Goal: Information Seeking & Learning: Find specific fact

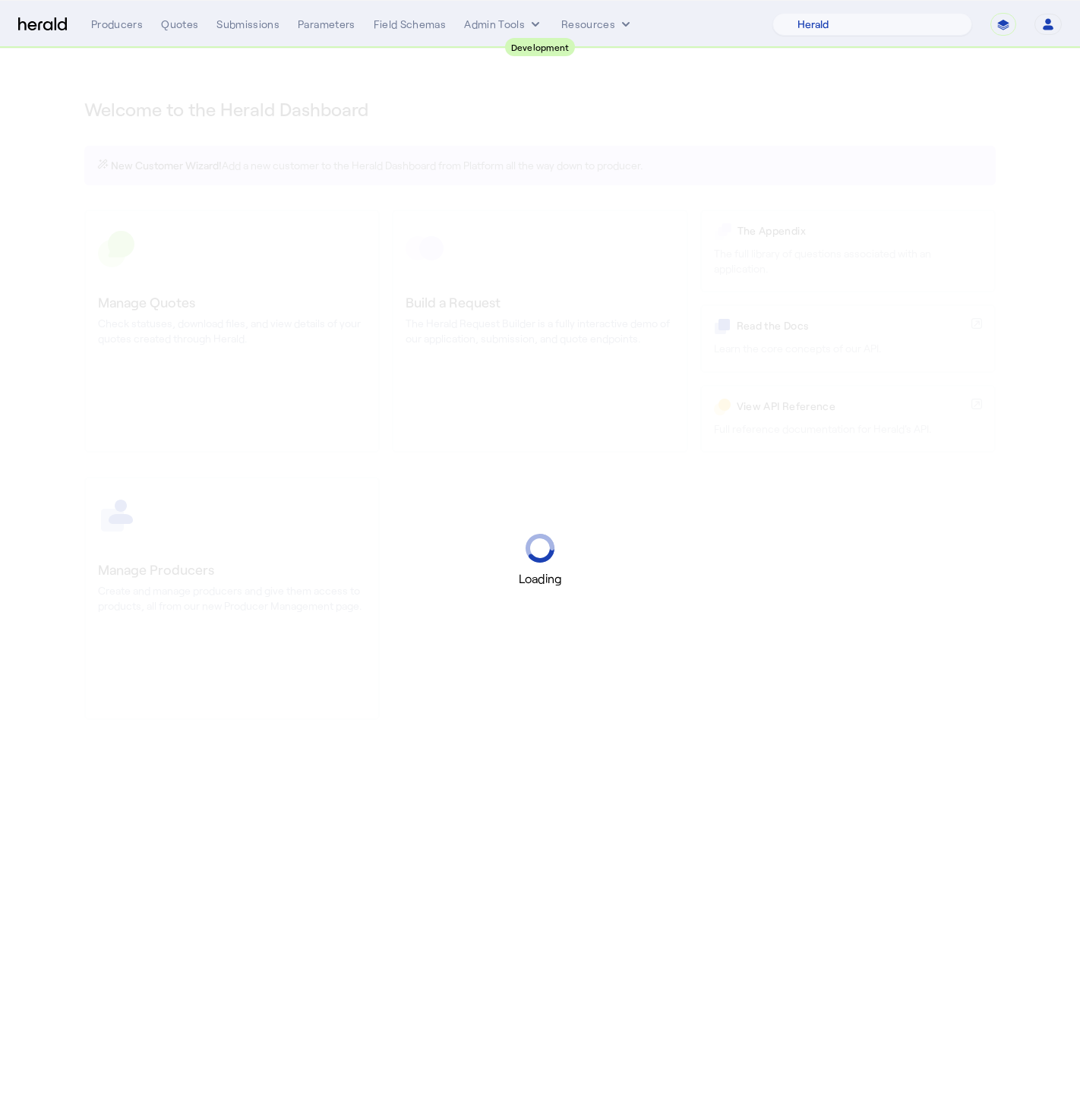
select select "pfm_2v8p_herald_api"
click at [196, 26] on div "Quotes" at bounding box center [179, 24] width 37 height 15
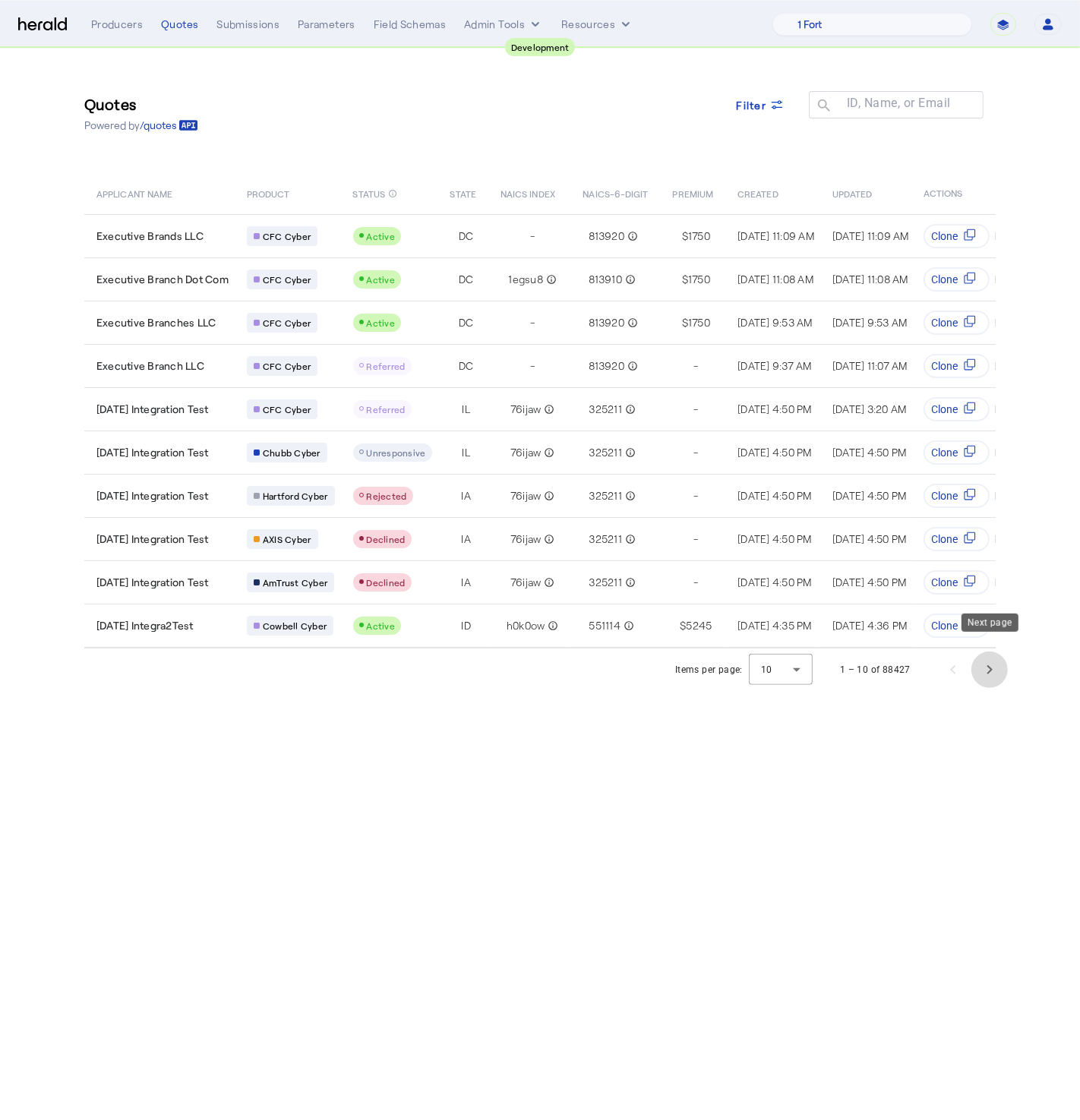
click at [991, 665] on span "Next page" at bounding box center [989, 669] width 36 height 36
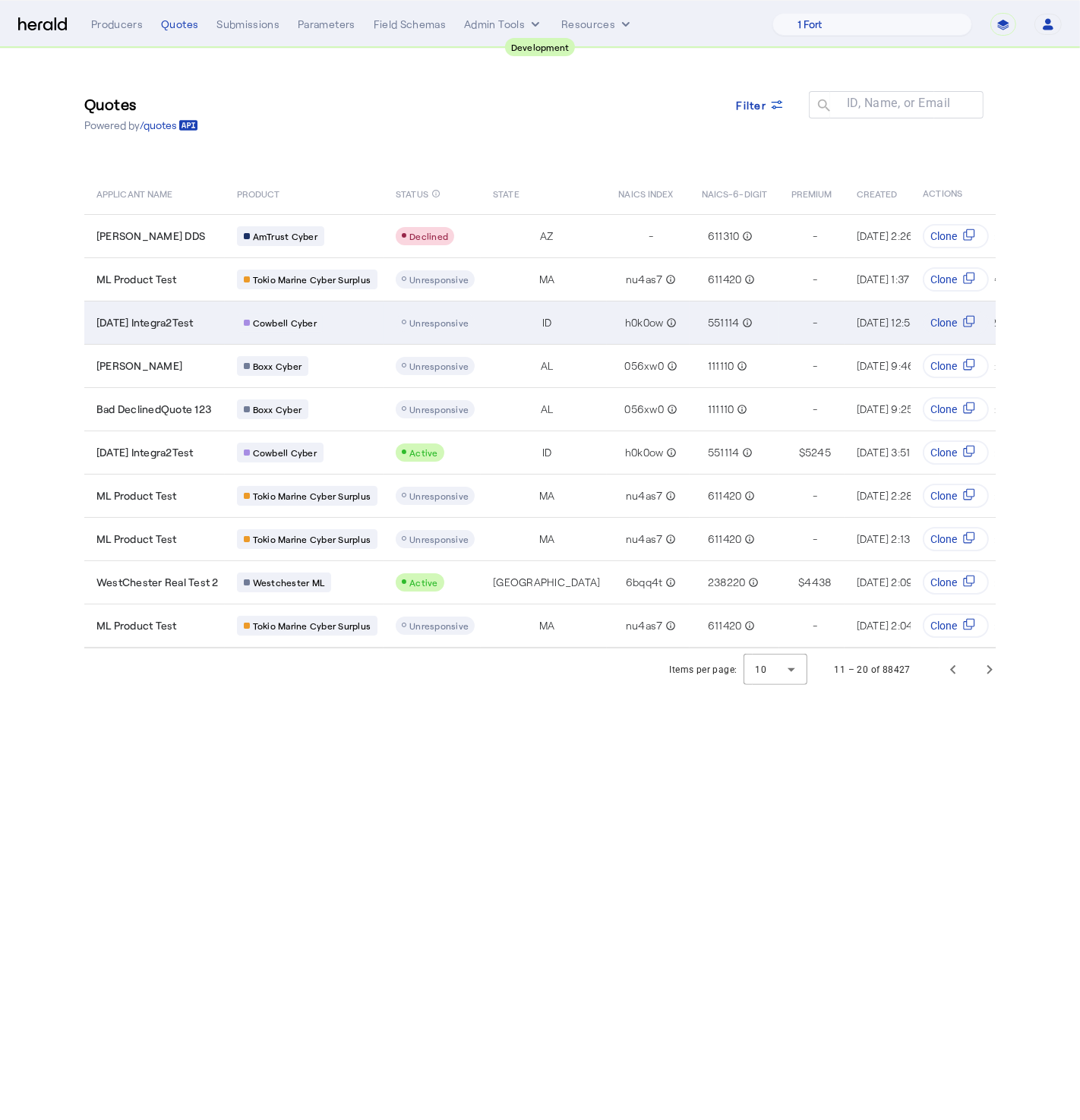
click at [619, 321] on div "h0k0ow info_outline" at bounding box center [650, 322] width 64 height 21
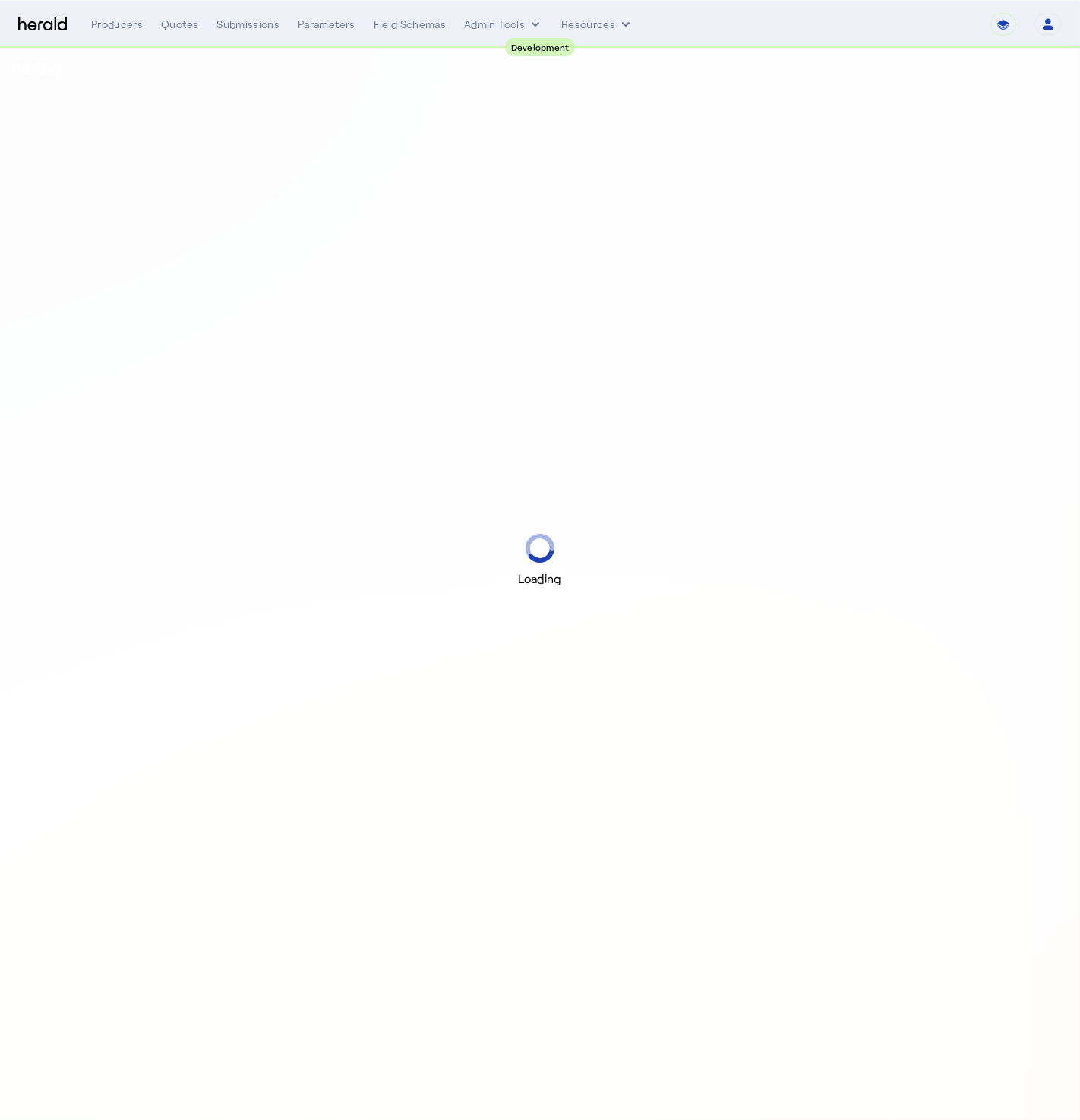
select select "pfm_2v8p_herald_api"
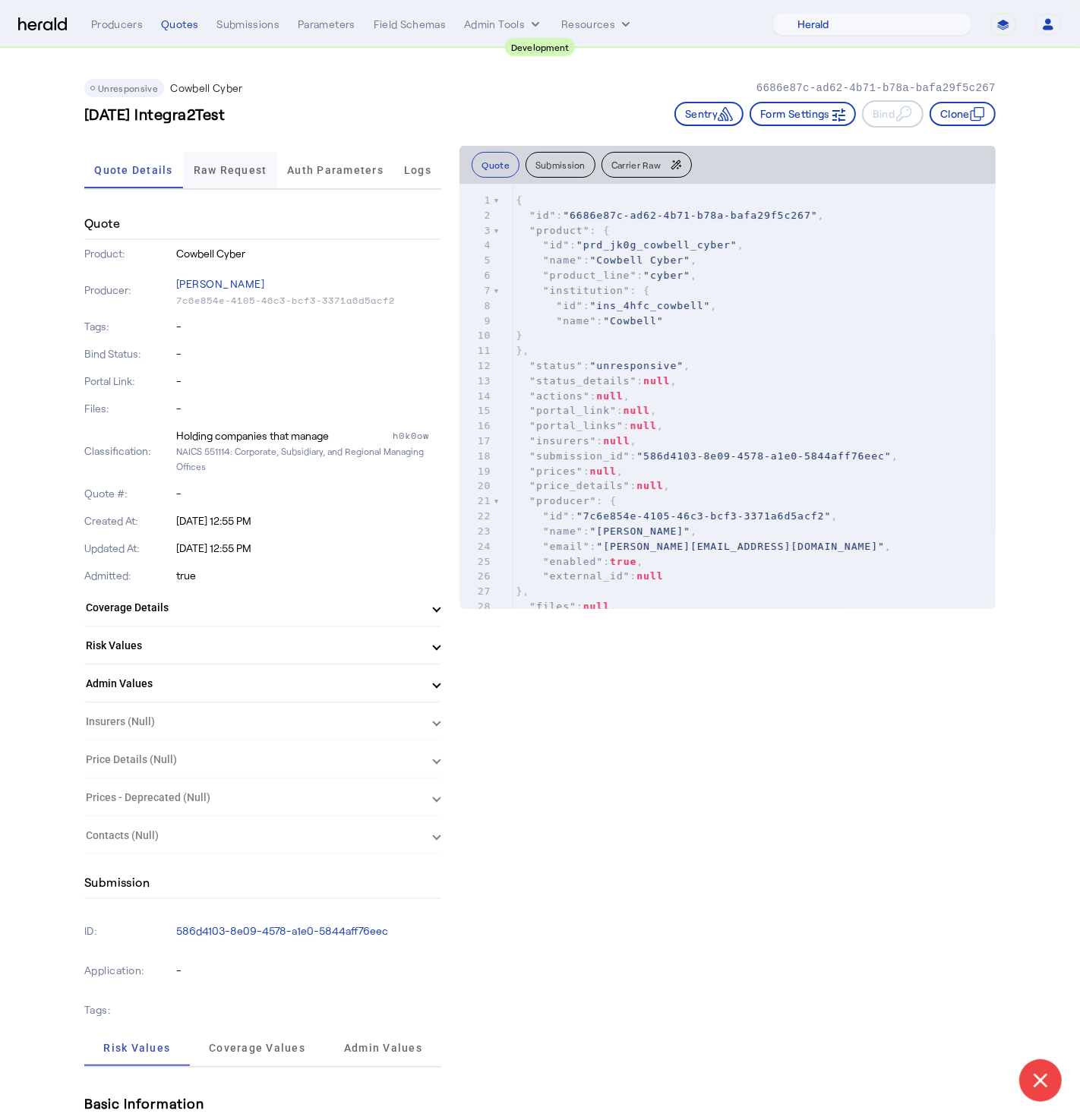
click at [260, 159] on span "Raw Request" at bounding box center [230, 170] width 74 height 36
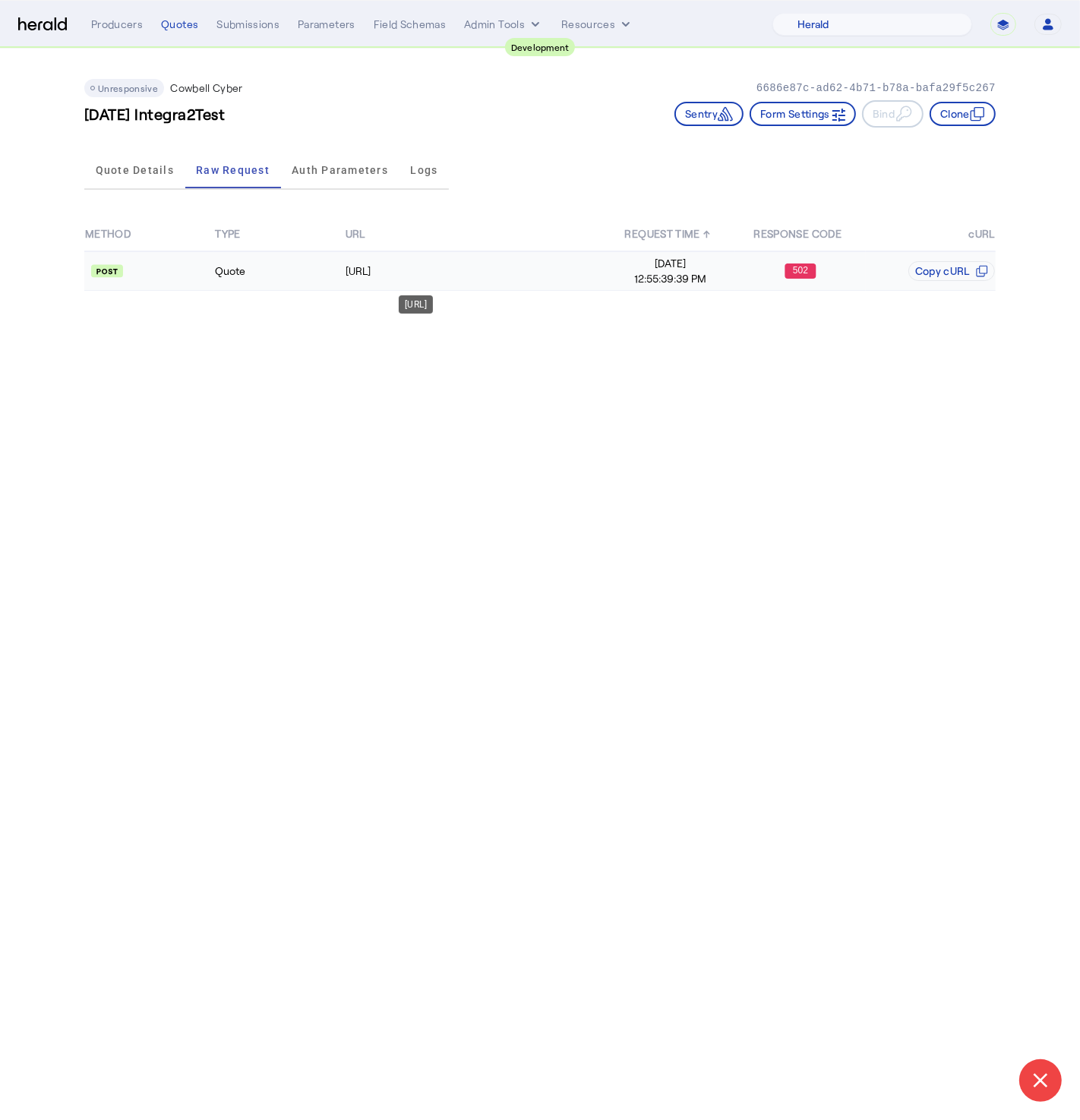
click at [375, 272] on div "https://api.morecowbell.ai/api/auth/v1/api/token" at bounding box center [475, 271] width 259 height 15
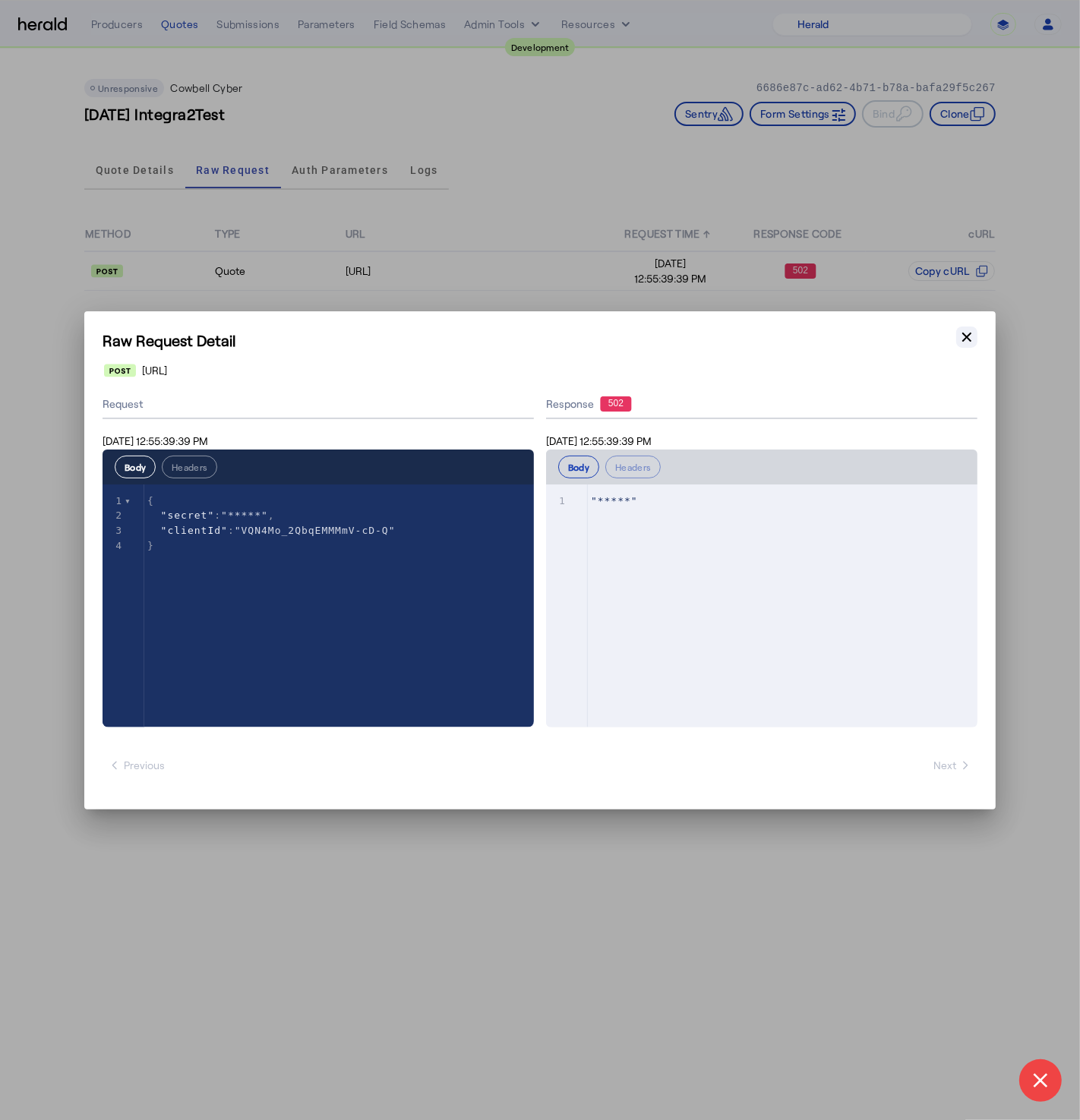
click at [967, 340] on icon "button" at bounding box center [967, 336] width 15 height 15
